Goal: Find specific page/section: Find specific page/section

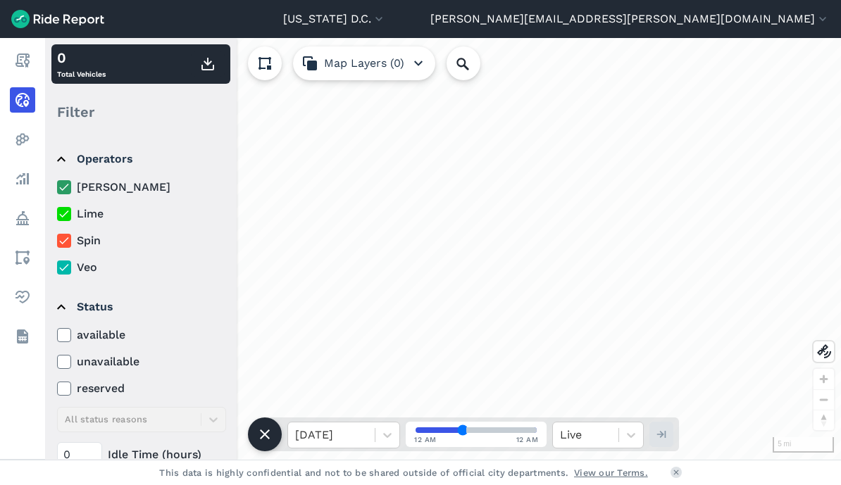
click at [231, 459] on div "Operators [PERSON_NAME] Lime Spin Veo Status available unavailable reserved All…" at bounding box center [141, 296] width 192 height 325
click at [823, 358] on use at bounding box center [824, 351] width 14 height 14
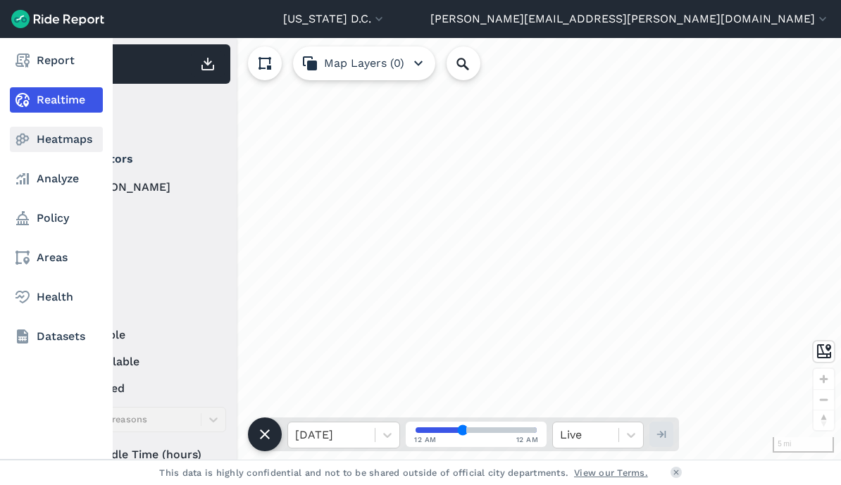
click at [20, 135] on use at bounding box center [22, 140] width 13 height 12
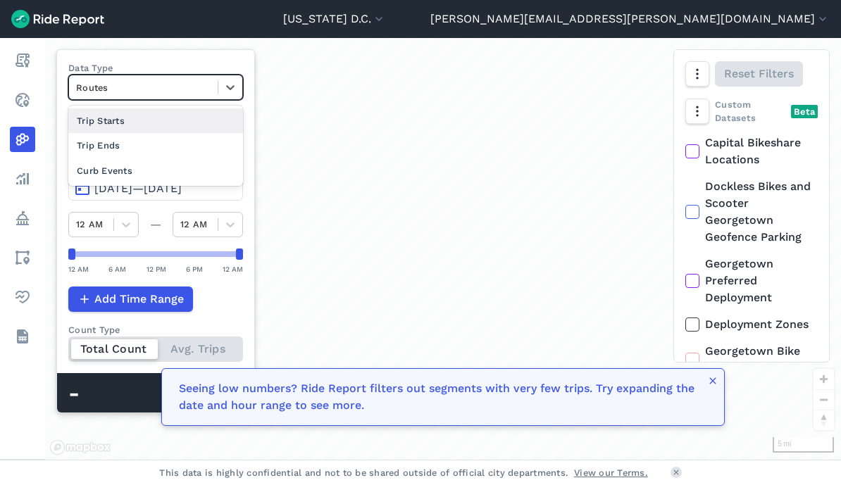
click at [111, 170] on div "Curb Events" at bounding box center [155, 170] width 175 height 25
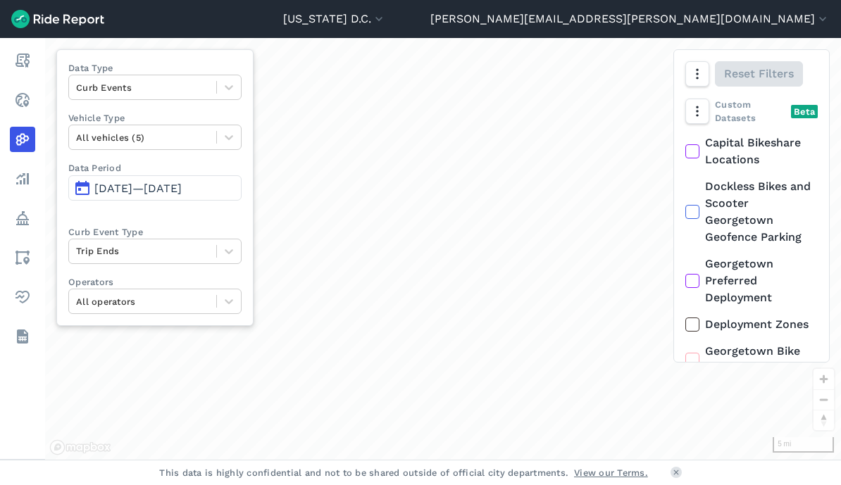
click at [134, 190] on span "Jun 25, 2025—Sep 23, 2025" at bounding box center [137, 188] width 87 height 13
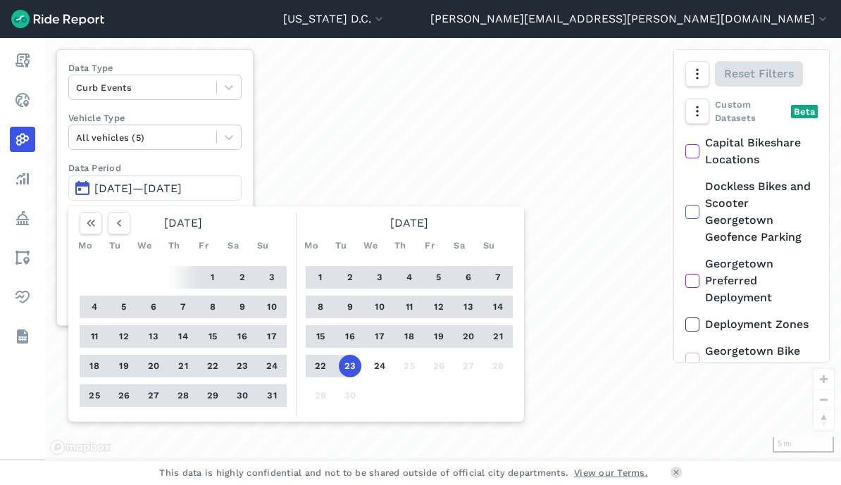
click at [321, 342] on button "15" at bounding box center [320, 336] width 23 height 23
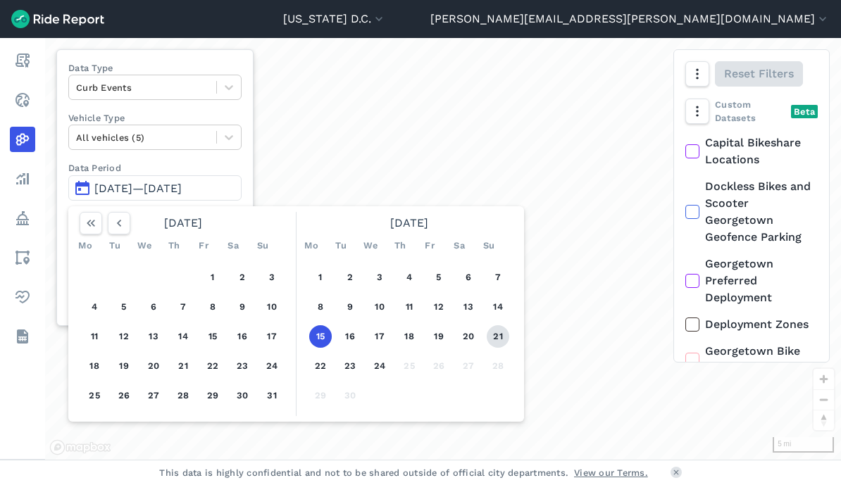
click at [501, 339] on button "21" at bounding box center [498, 336] width 23 height 23
